Goal: Task Accomplishment & Management: Use online tool/utility

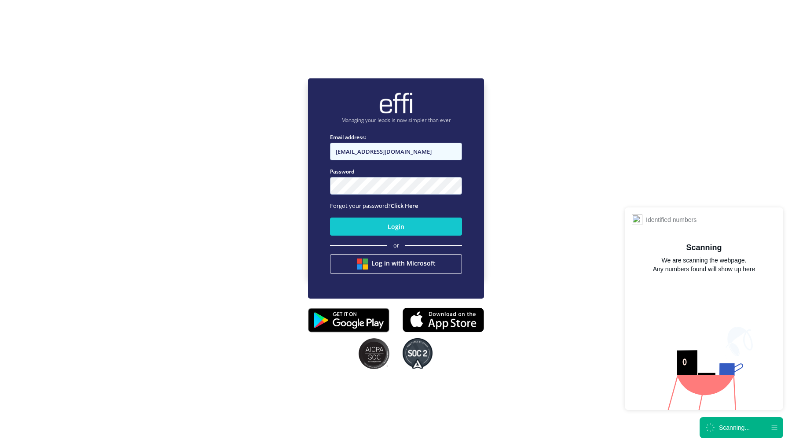
click at [397, 158] on input "Infinity@effi.com.au" at bounding box center [396, 152] width 132 height 18
type input "andy.t+1@effi.com.au"
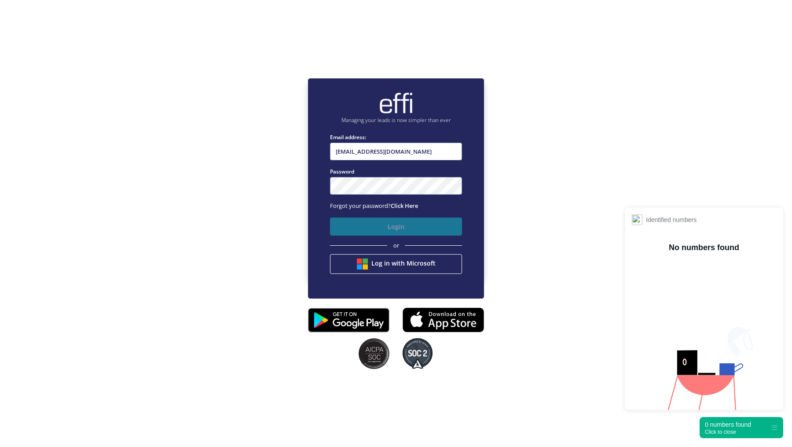
click at [366, 225] on button "Login" at bounding box center [396, 226] width 132 height 18
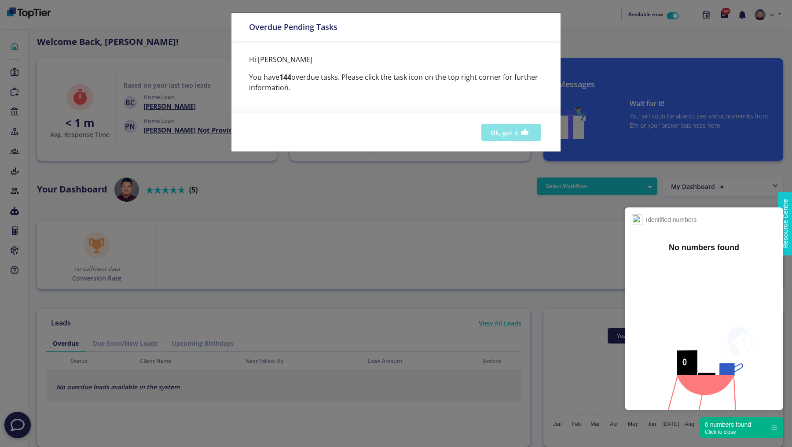
click at [496, 132] on button "Ok, got it" at bounding box center [511, 132] width 60 height 17
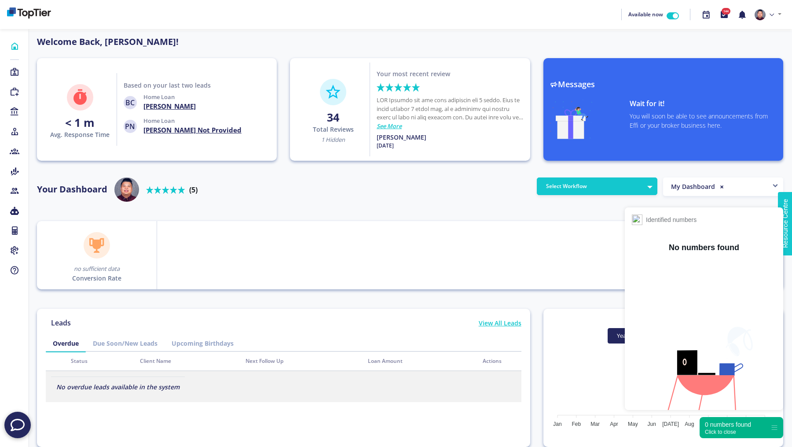
click at [715, 431] on div "Click to close" at bounding box center [728, 432] width 46 height 6
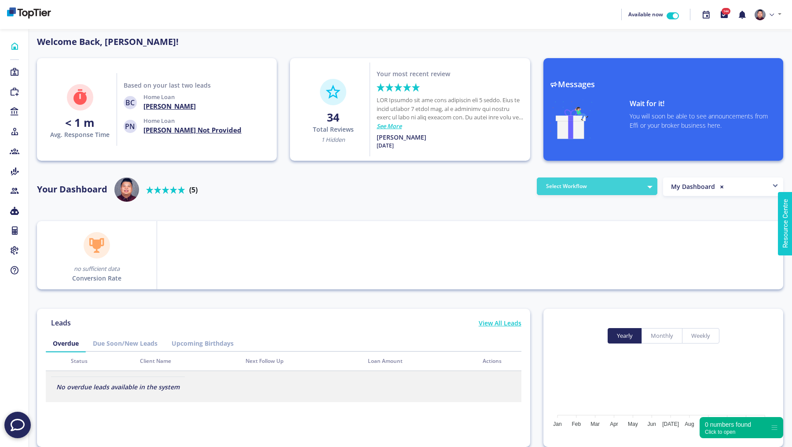
click at [606, 183] on button "Select Workflow" at bounding box center [597, 186] width 121 height 18
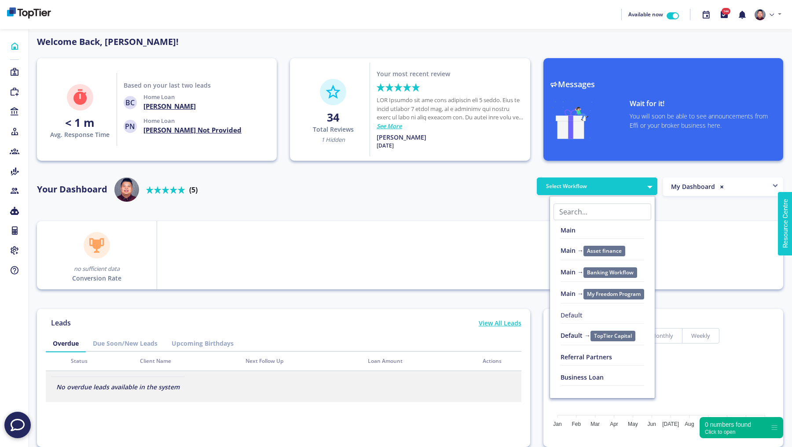
click at [572, 312] on link "Default" at bounding box center [603, 317] width 84 height 13
